Goal: Task Accomplishment & Management: Complete application form

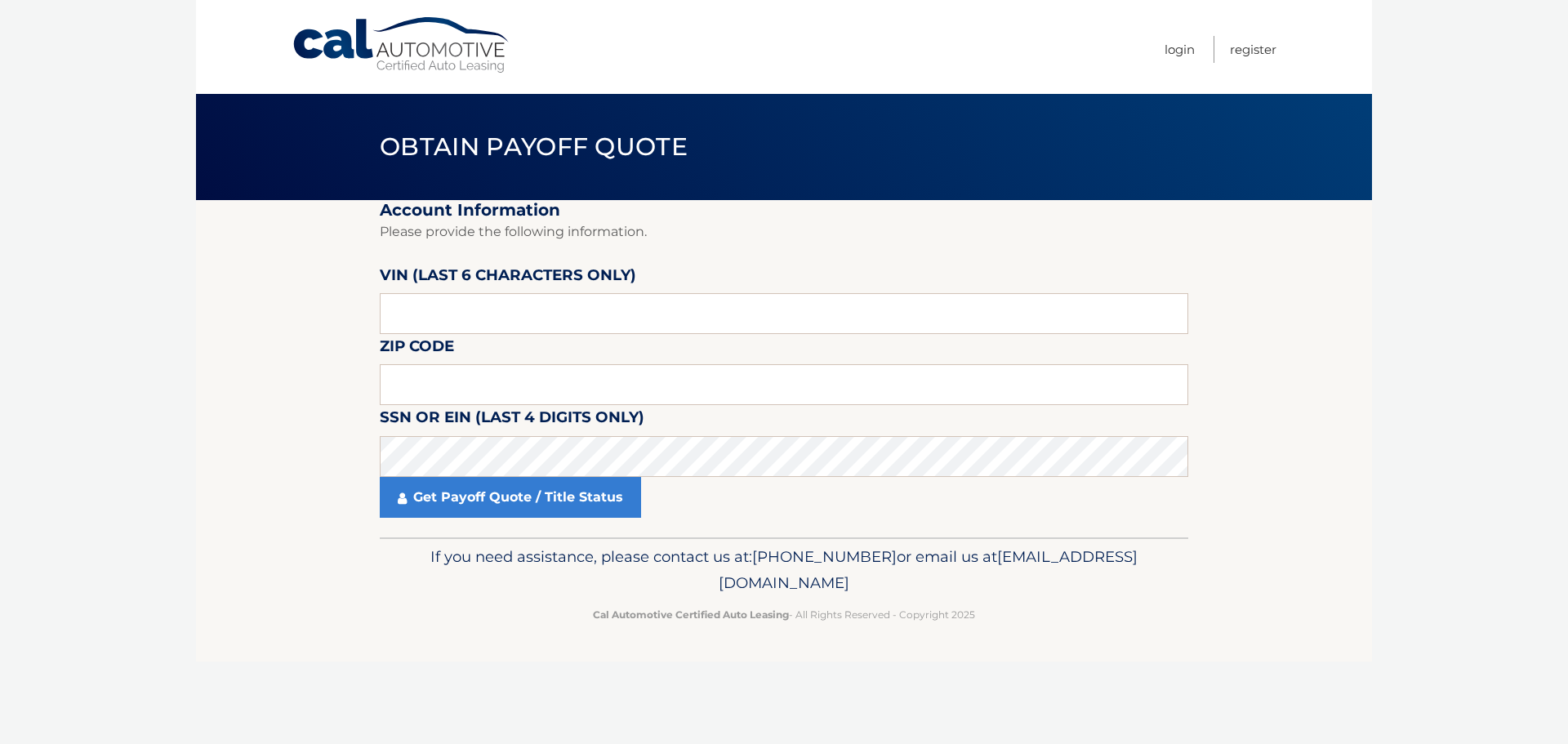
click at [484, 335] on fieldset "Account Information Please provide the following information. [PERSON_NAME] (la…" at bounding box center [784, 368] width 808 height 337
click at [477, 318] on input "text" at bounding box center [784, 314] width 808 height 41
click at [438, 307] on input "text" at bounding box center [784, 314] width 808 height 41
type input "769354"
click at [429, 386] on input "text" at bounding box center [784, 385] width 808 height 41
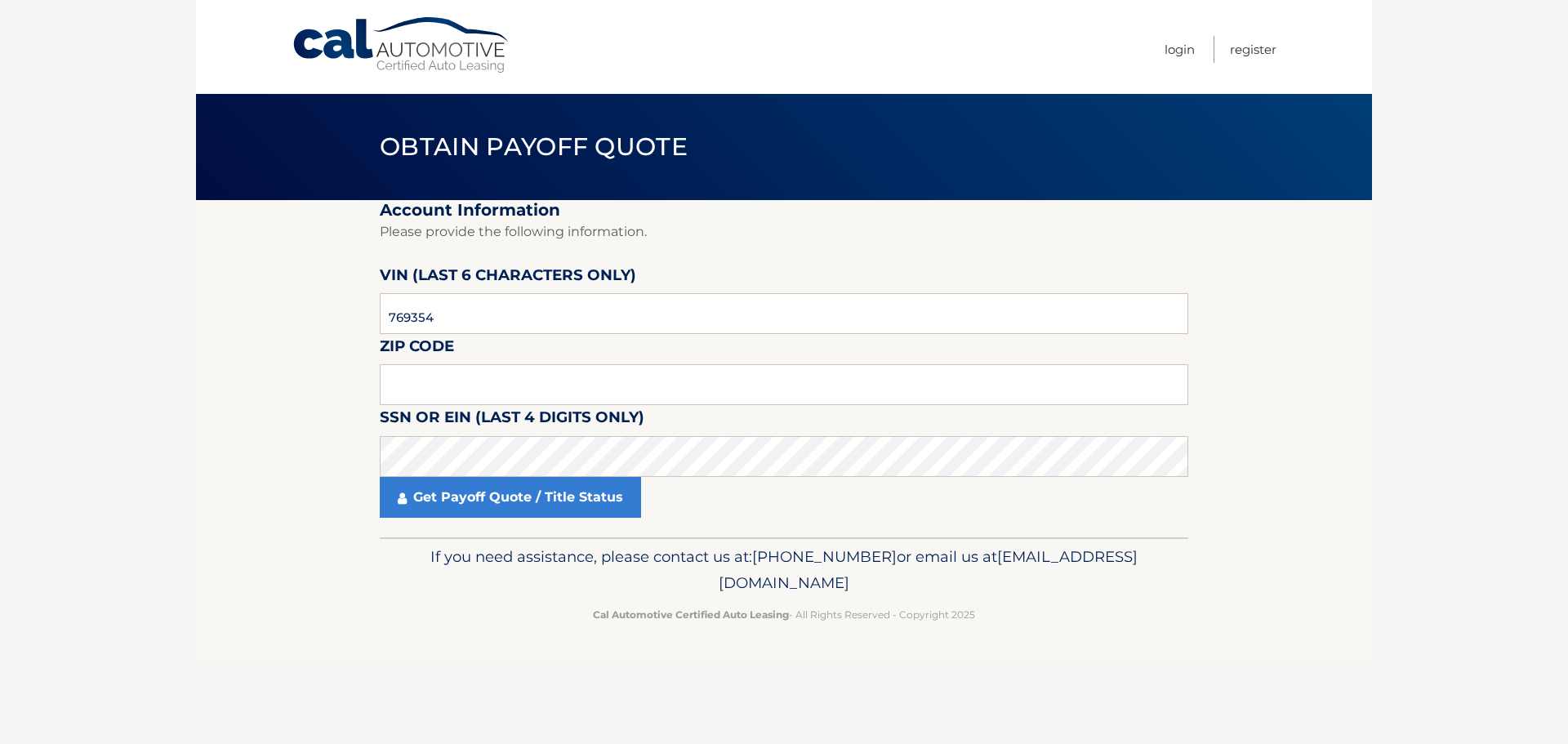
drag, startPoint x: 435, startPoint y: 524, endPoint x: 529, endPoint y: 782, distance: 274.6
click at [529, 743] on html "Cal Automotive Menu Login Register Obtain Payoff Quote 769354" at bounding box center [784, 372] width 1568 height 744
click at [476, 321] on input "769354" at bounding box center [784, 314] width 808 height 41
click at [470, 420] on label "SSN or EIN (last 4 digits only)" at bounding box center [512, 420] width 264 height 30
click at [466, 392] on input "text" at bounding box center [784, 385] width 808 height 41
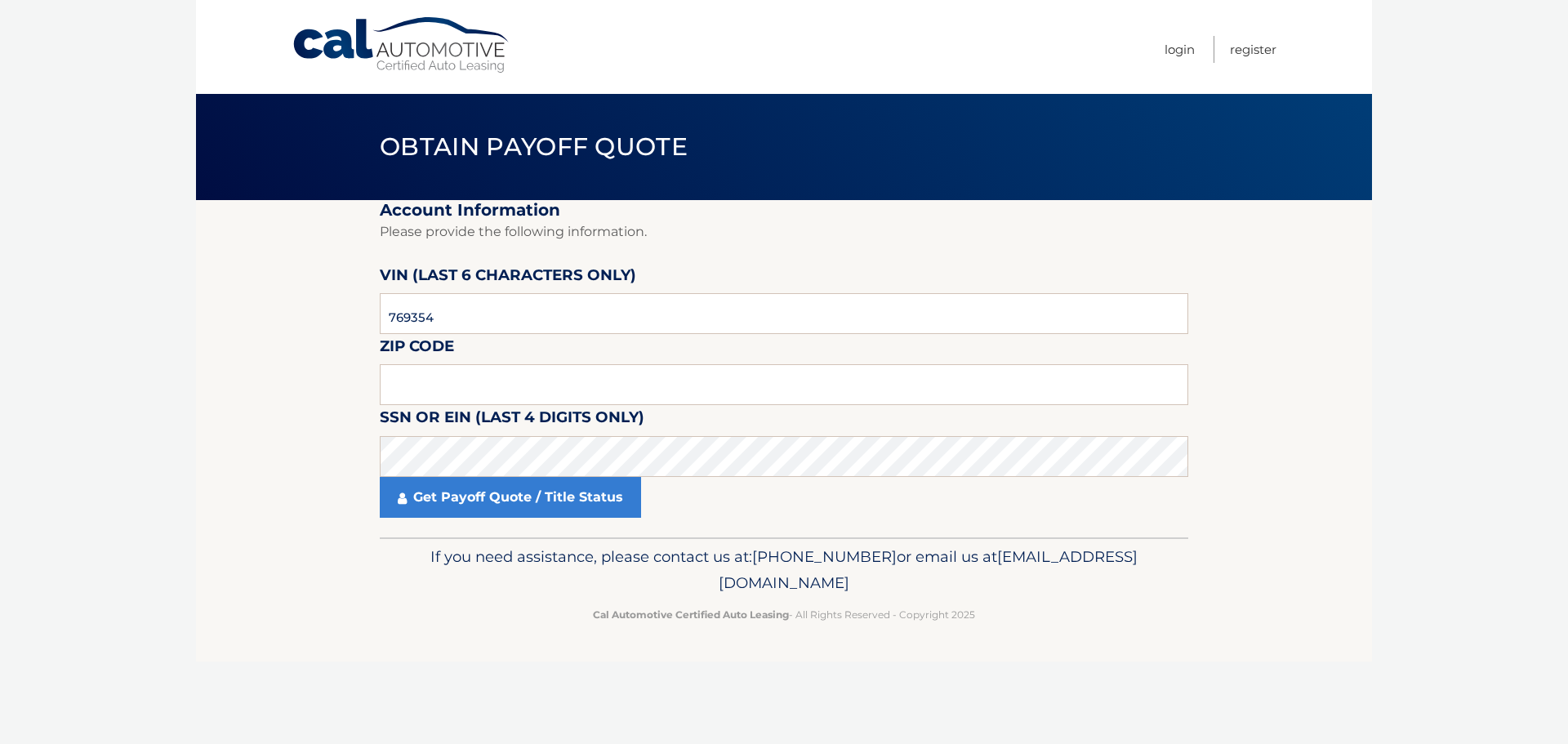
click at [399, 360] on label "Zip Code" at bounding box center [417, 349] width 75 height 30
click at [413, 389] on input "text" at bounding box center [784, 385] width 808 height 41
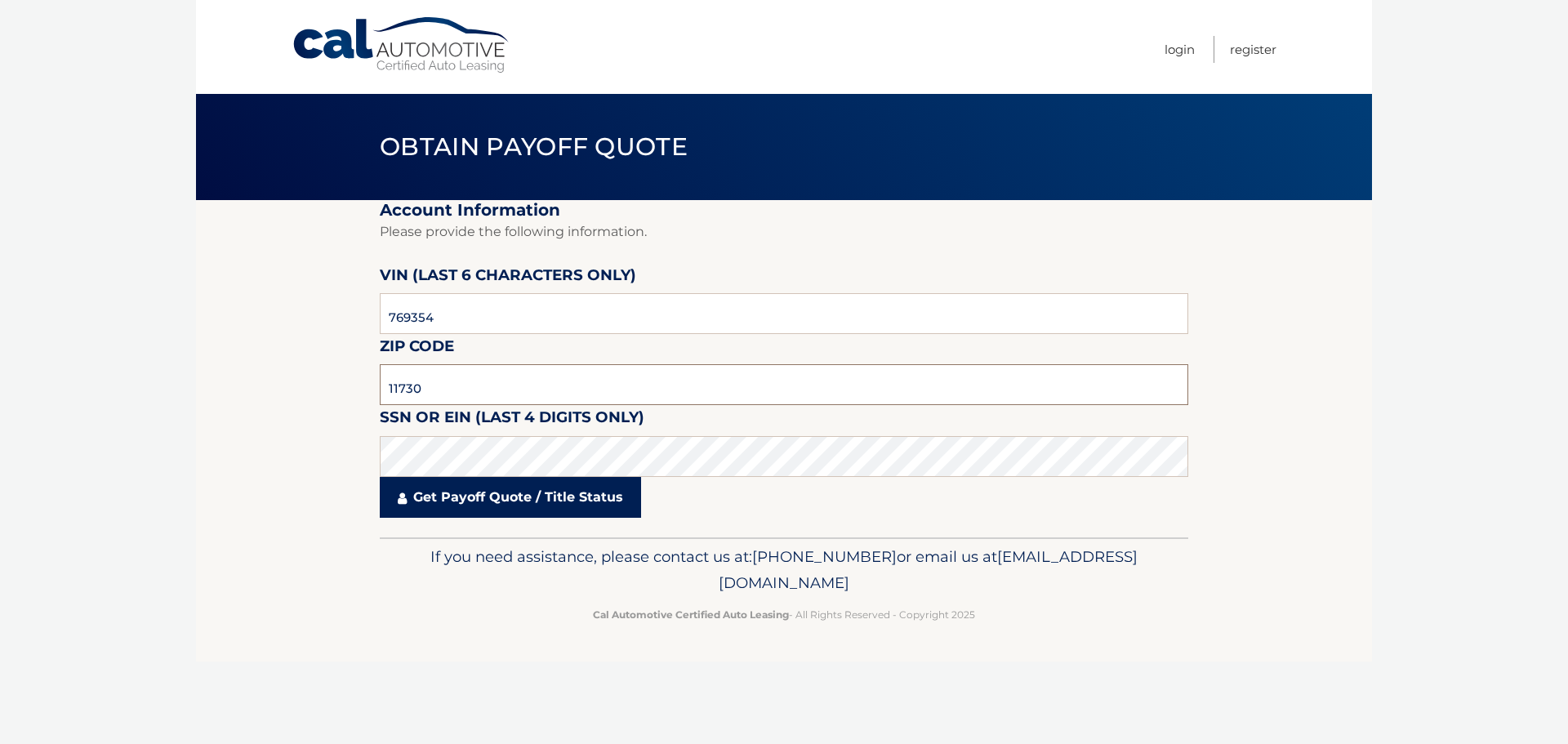
type input "11730"
click at [467, 490] on link "Get Payoff Quote / Title Status" at bounding box center [510, 497] width 261 height 41
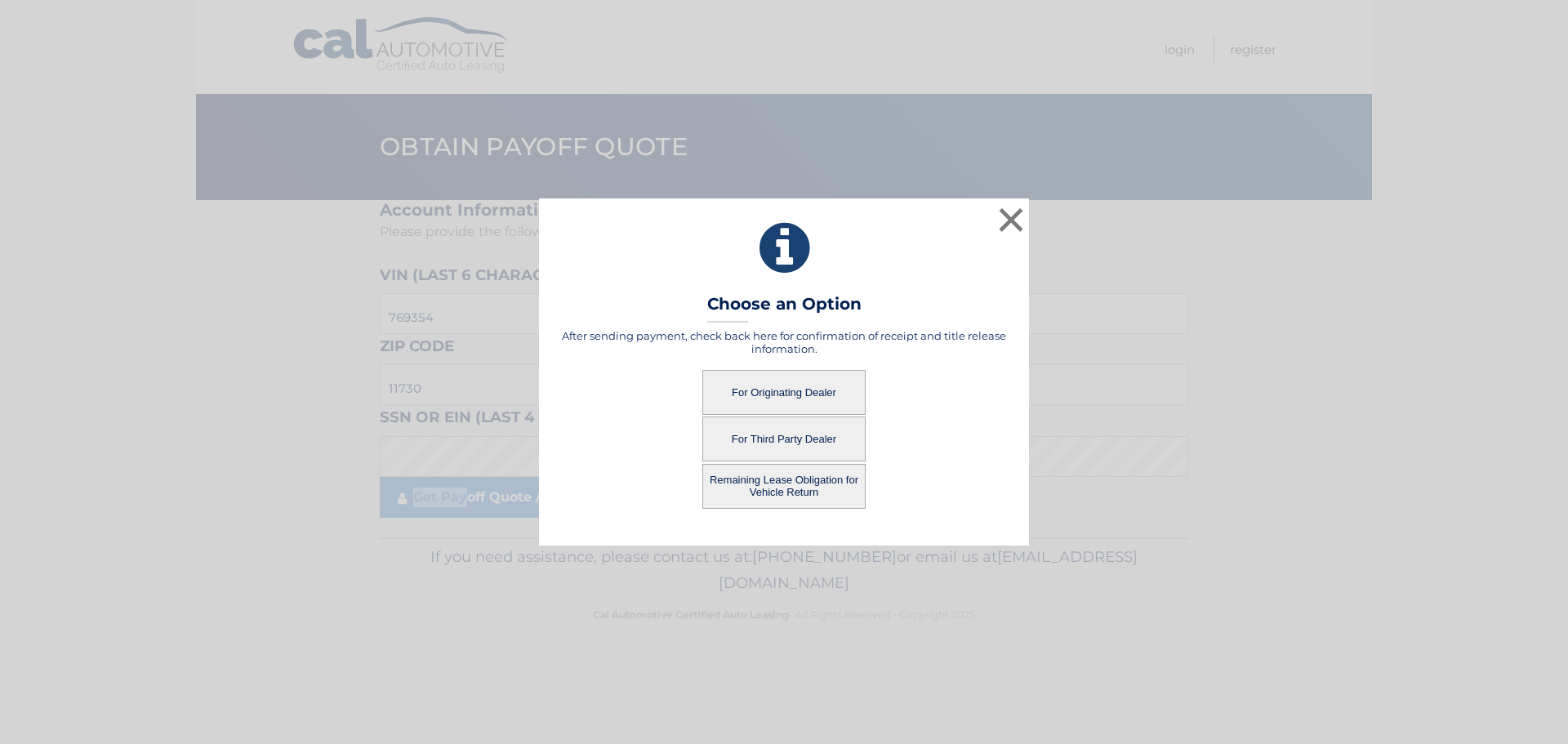
click at [796, 441] on button "For Third Party Dealer" at bounding box center [784, 439] width 163 height 45
click at [794, 434] on button "For Third Party Dealer" at bounding box center [784, 439] width 163 height 45
click at [389, 592] on div "× Choose an Option After sending payment, check back here for confirmation of r…" at bounding box center [784, 372] width 1568 height 744
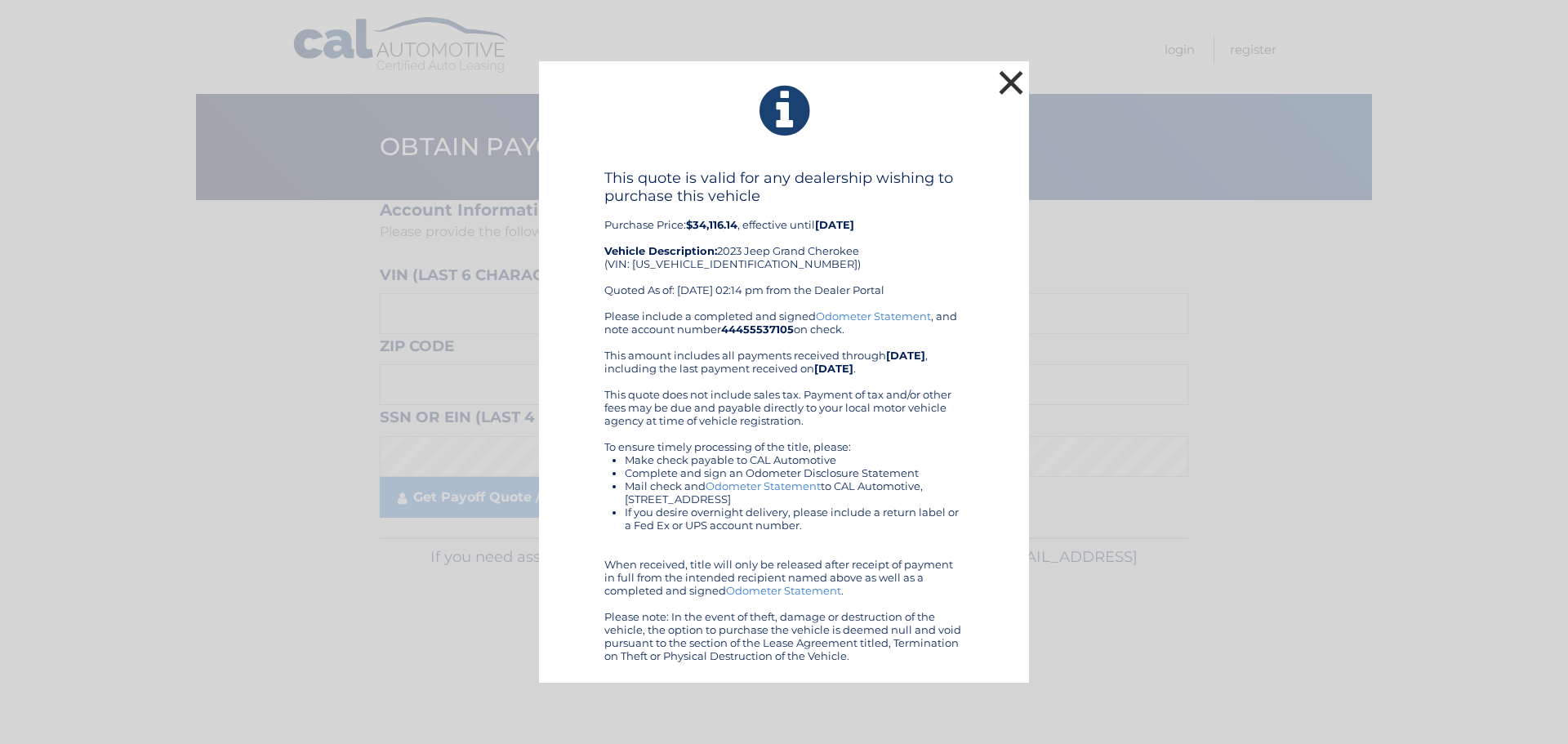
click at [1003, 84] on button "×" at bounding box center [1011, 83] width 33 height 33
